Goal: Transaction & Acquisition: Purchase product/service

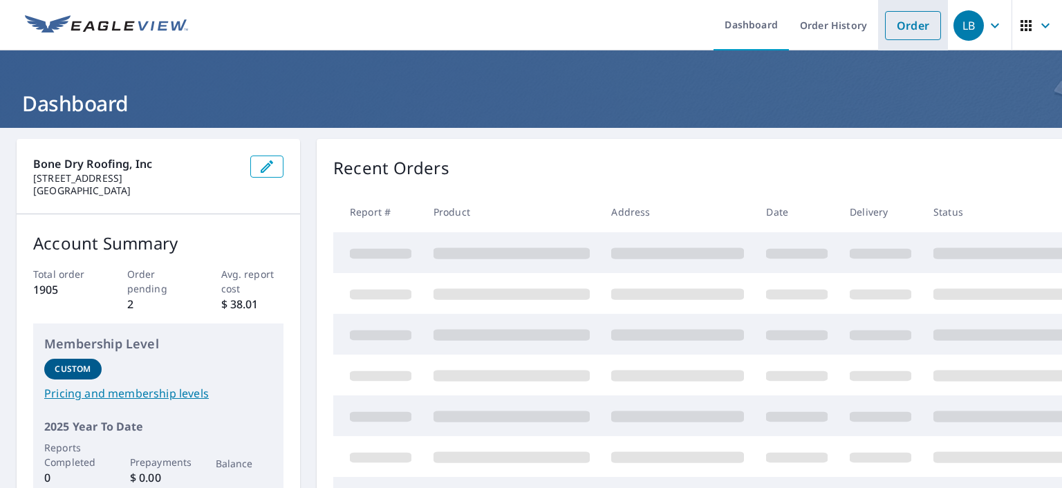
click at [904, 24] on link "Order" at bounding box center [913, 25] width 56 height 29
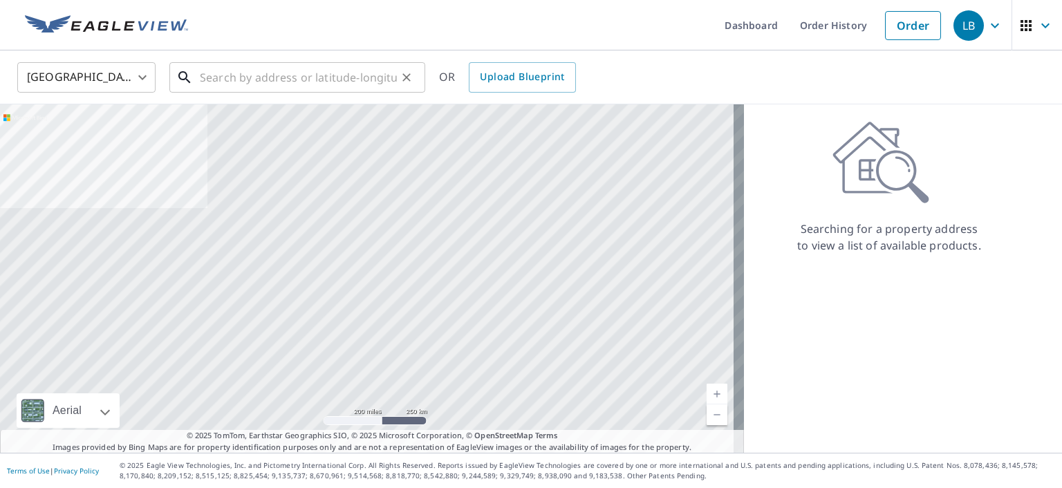
click at [232, 71] on input "text" at bounding box center [298, 77] width 197 height 39
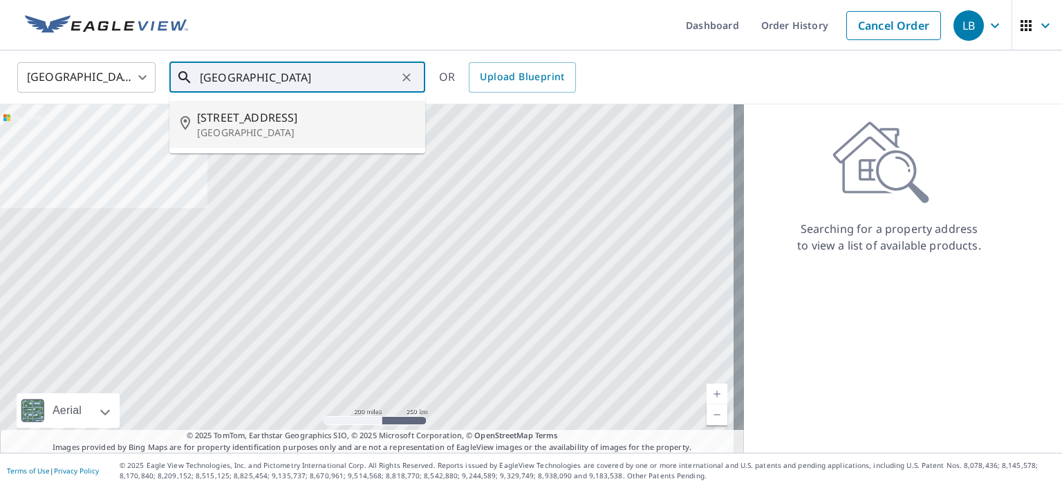
click at [238, 116] on span "[STREET_ADDRESS]" at bounding box center [305, 117] width 217 height 17
type input "[STREET_ADDRESS][PERSON_NAME]"
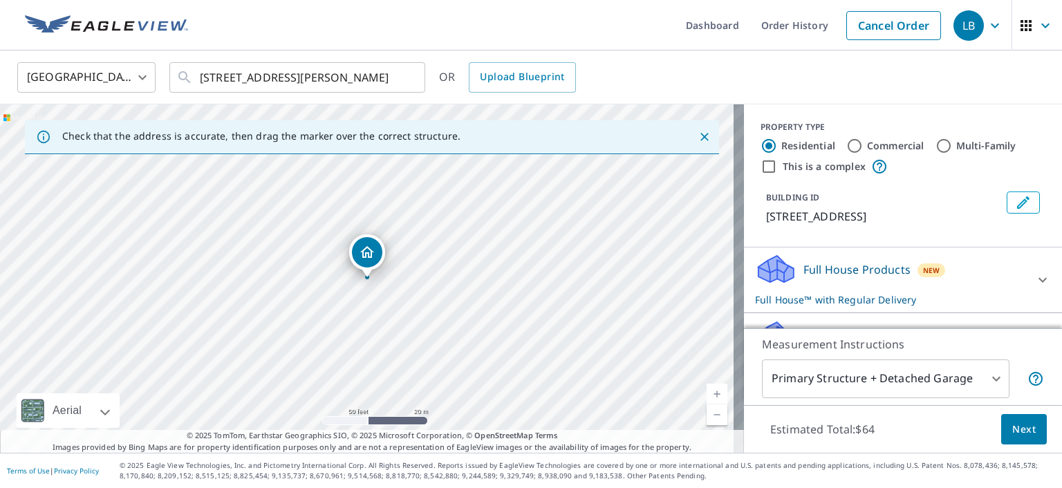
drag, startPoint x: 404, startPoint y: 285, endPoint x: 528, endPoint y: 151, distance: 182.6
click at [528, 151] on div "Check that the address is accurate, then drag the marker over the correct struc…" at bounding box center [372, 278] width 744 height 349
drag, startPoint x: 506, startPoint y: 193, endPoint x: 508, endPoint y: 185, distance: 8.4
click at [508, 187] on div "[STREET_ADDRESS][PERSON_NAME]" at bounding box center [372, 278] width 744 height 349
drag, startPoint x: 362, startPoint y: 279, endPoint x: 379, endPoint y: 289, distance: 20.2
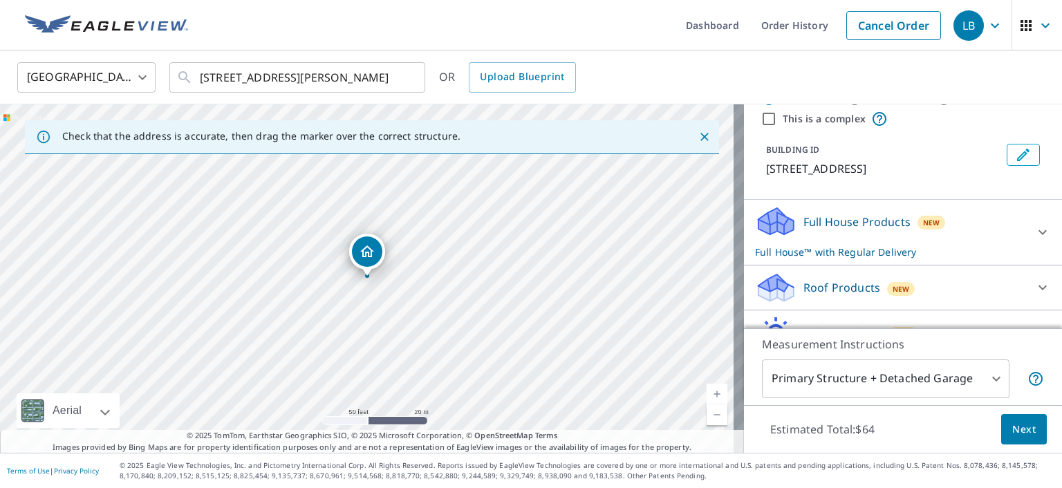
scroll to position [69, 0]
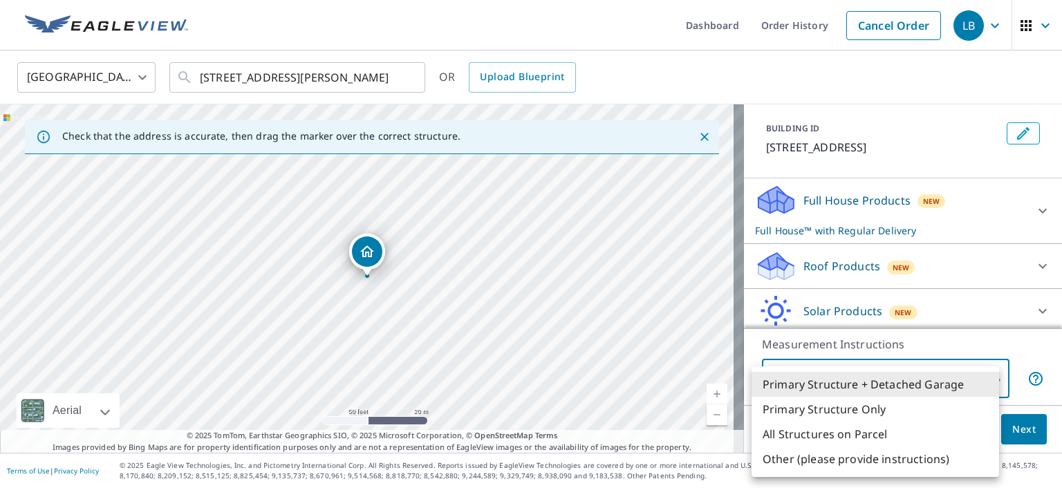
click at [899, 378] on body "LB LB Dashboard Order History Cancel Order LB [GEOGRAPHIC_DATA] [GEOGRAPHIC_DAT…" at bounding box center [531, 244] width 1062 height 488
click at [846, 409] on li "Primary Structure Only" at bounding box center [876, 409] width 248 height 25
type input "2"
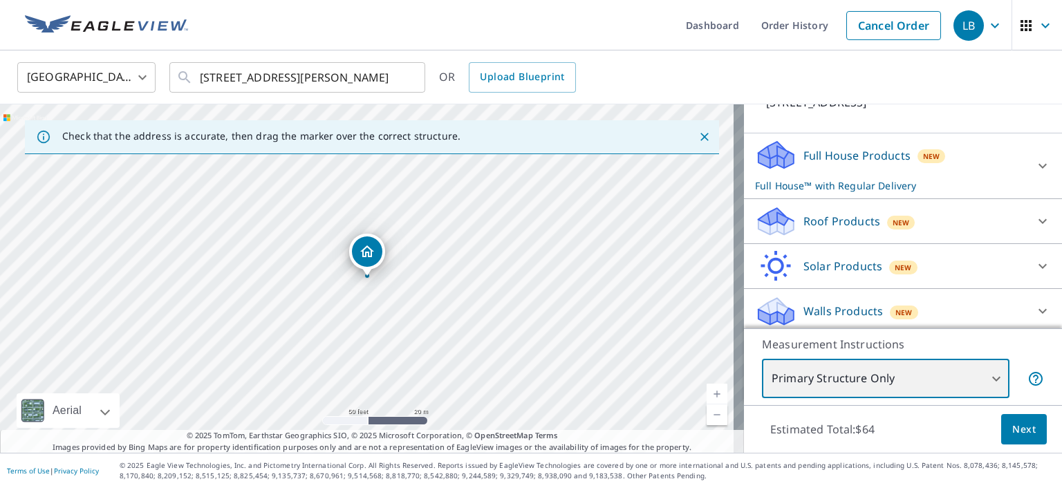
scroll to position [136, 0]
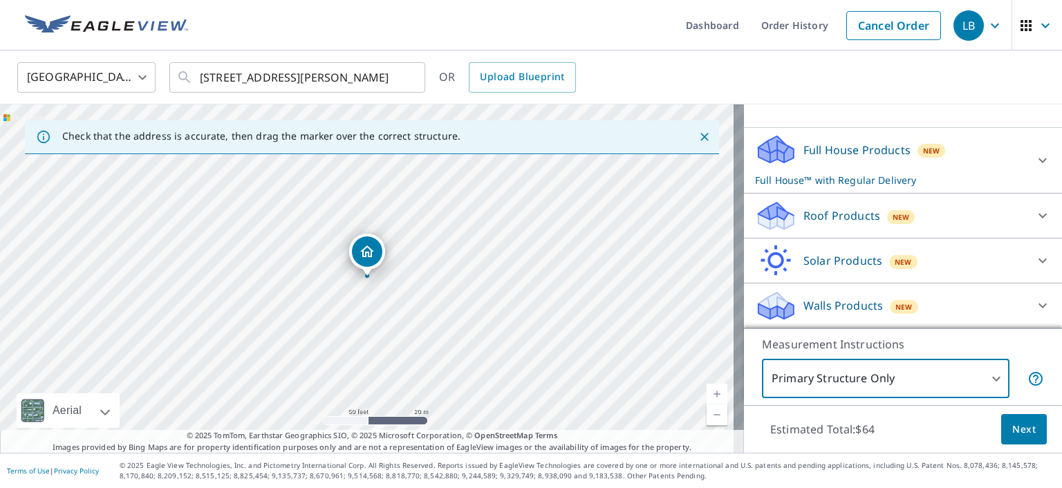
click at [828, 215] on p "Roof Products" at bounding box center [842, 216] width 77 height 17
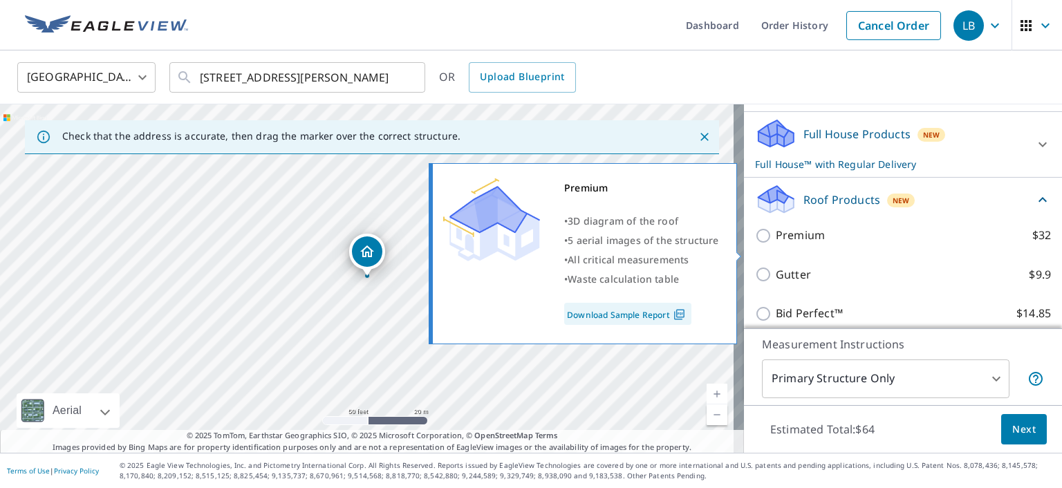
click at [755, 244] on input "Premium $32" at bounding box center [765, 236] width 21 height 17
checkbox input "true"
checkbox input "false"
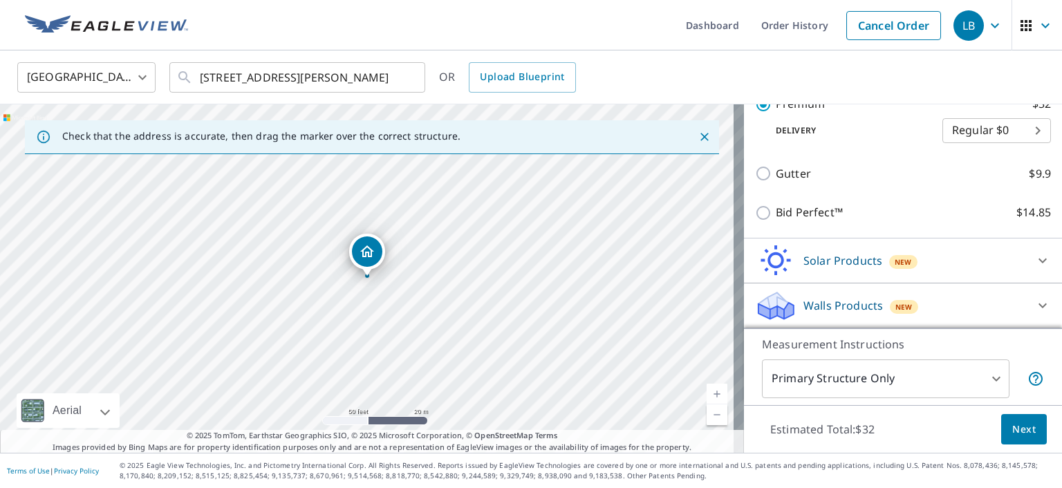
scroll to position [283, 0]
click at [1017, 427] on span "Next" at bounding box center [1025, 429] width 24 height 17
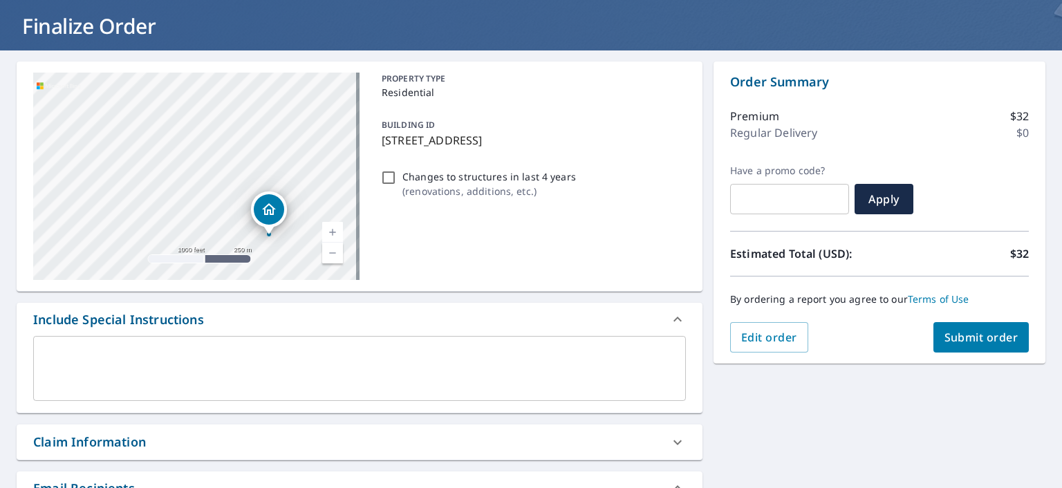
scroll to position [277, 0]
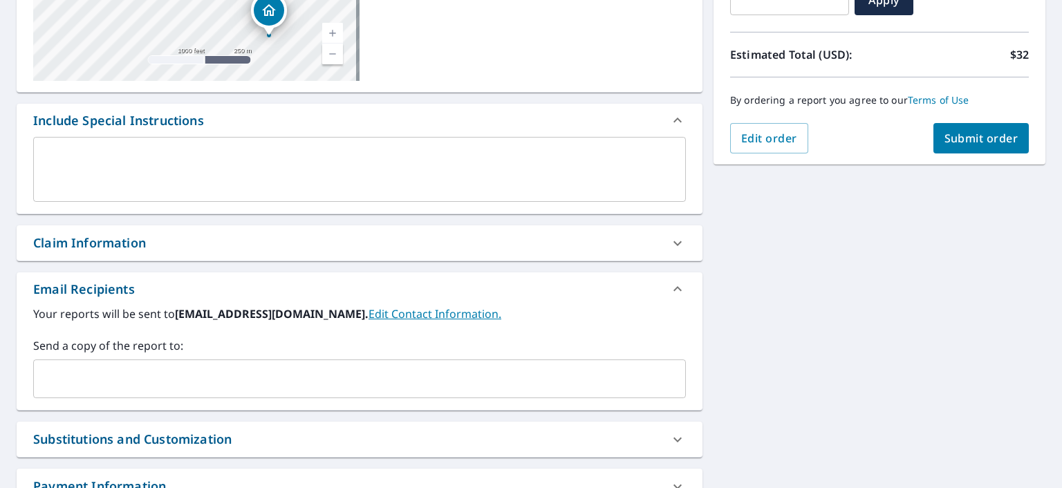
click at [57, 380] on input "text" at bounding box center [349, 379] width 620 height 26
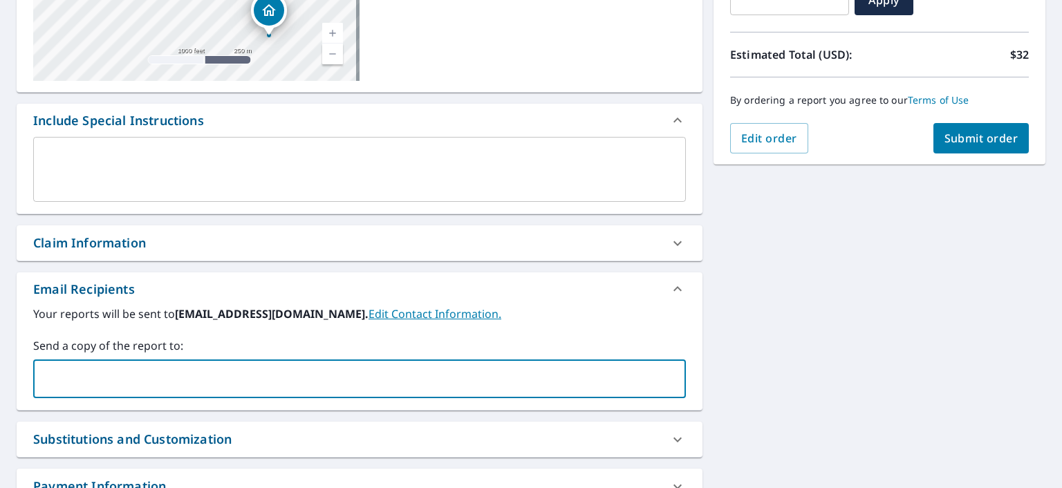
type input "[EMAIL_ADDRESS][PERSON_NAME][DOMAIN_NAME]"
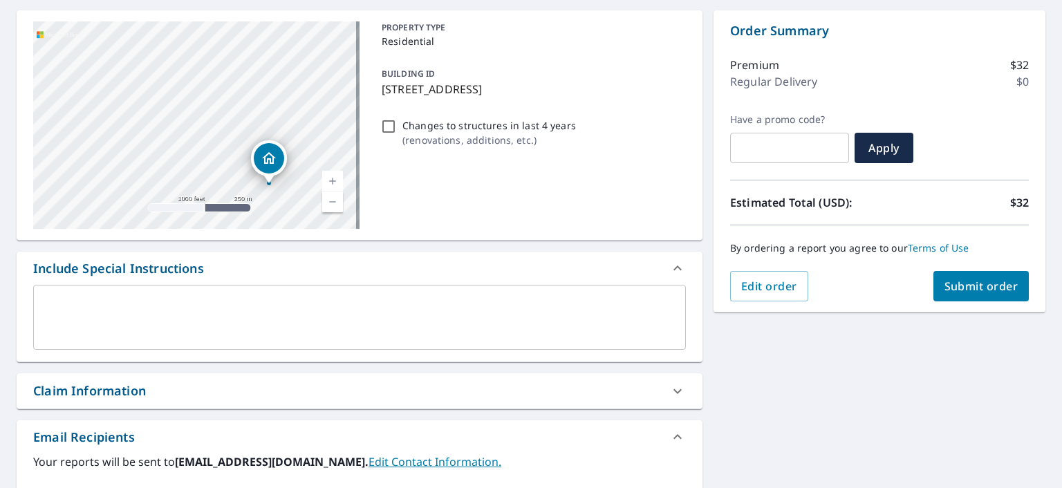
scroll to position [105, 0]
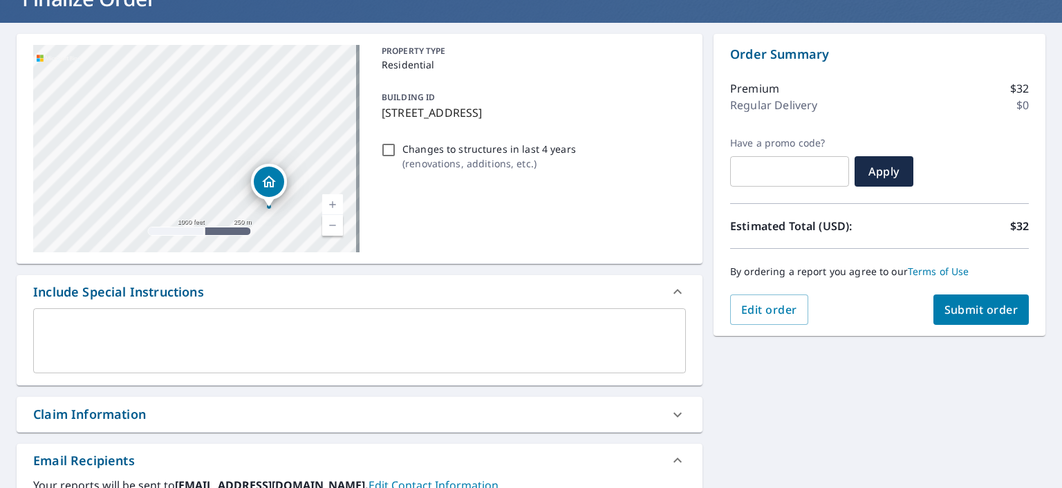
click at [984, 308] on span "Submit order" at bounding box center [982, 309] width 74 height 15
checkbox input "true"
